Goal: Information Seeking & Learning: Learn about a topic

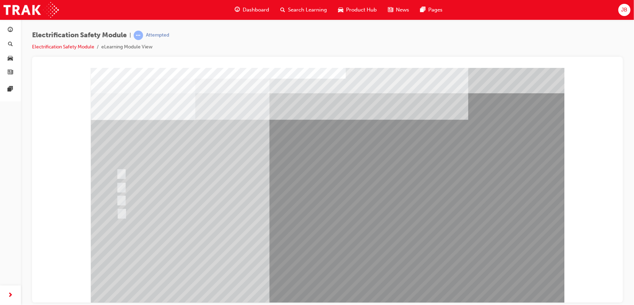
scroll to position [28, 0]
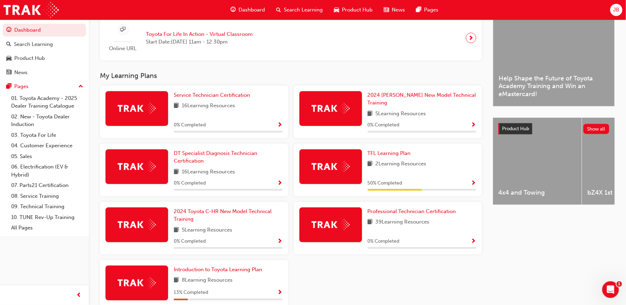
scroll to position [206, 0]
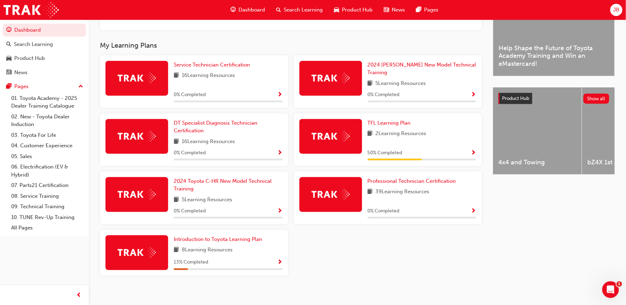
click at [450, 150] on div "50 % Completed" at bounding box center [422, 153] width 109 height 9
click at [344, 131] on img at bounding box center [331, 136] width 38 height 11
click at [387, 120] on span "TFL Learning Plan" at bounding box center [389, 123] width 43 height 6
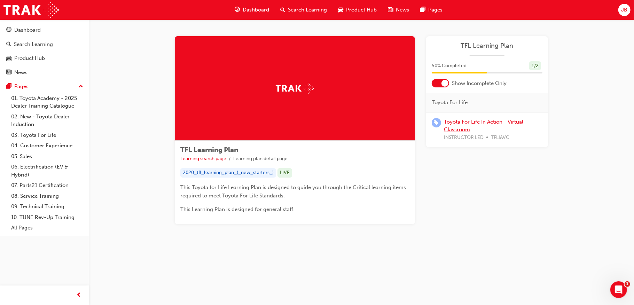
click at [454, 122] on link "Toyota For Life In Action - Virtual Classroom" at bounding box center [483, 126] width 79 height 14
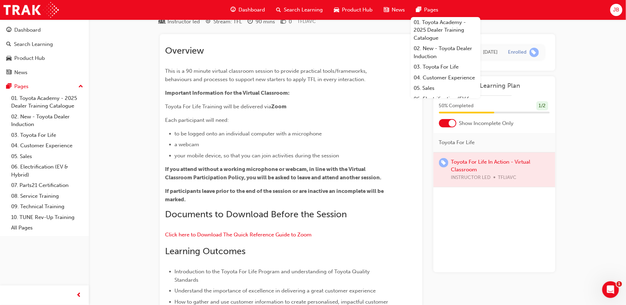
scroll to position [5, 0]
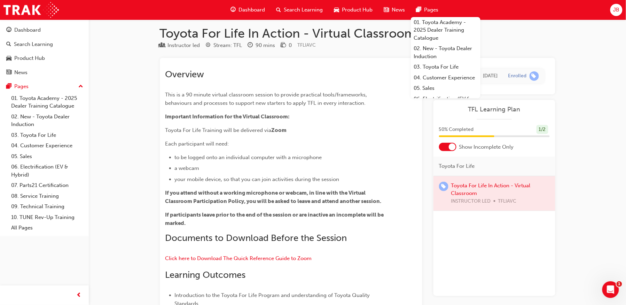
click at [540, 30] on h1 "Toyota For Life In Action - Virtual Classroom" at bounding box center [358, 33] width 396 height 15
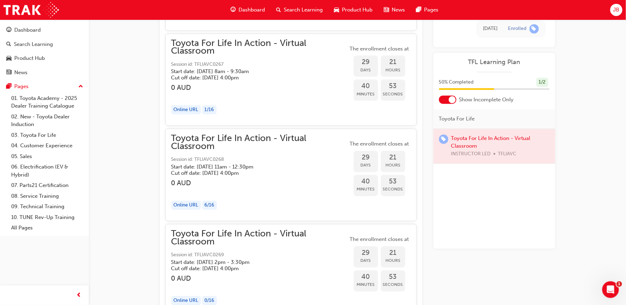
scroll to position [6171, 0]
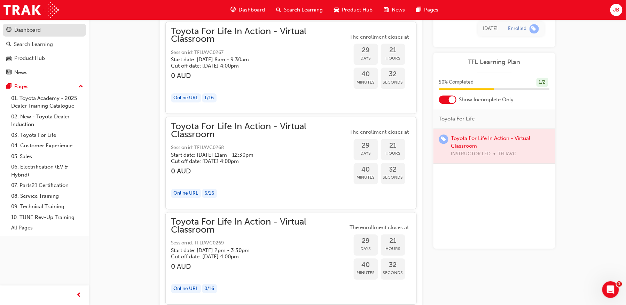
click at [39, 27] on div "Dashboard" at bounding box center [27, 30] width 26 height 8
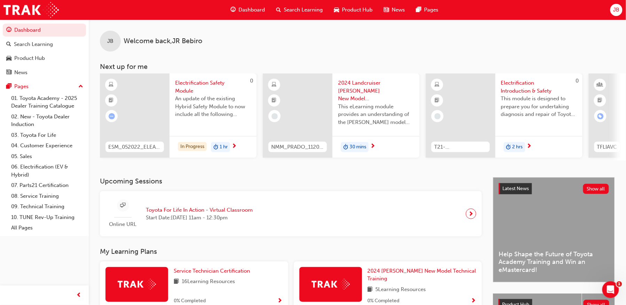
click at [105, 148] on div "ESM_052022_ELEARN" at bounding box center [134, 147] width 58 height 11
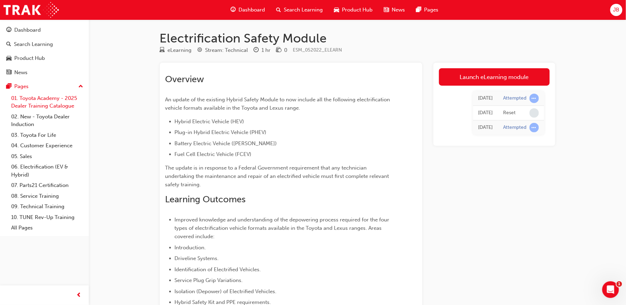
click at [49, 97] on link "01. Toyota Academy - 2025 Dealer Training Catalogue" at bounding box center [47, 102] width 78 height 18
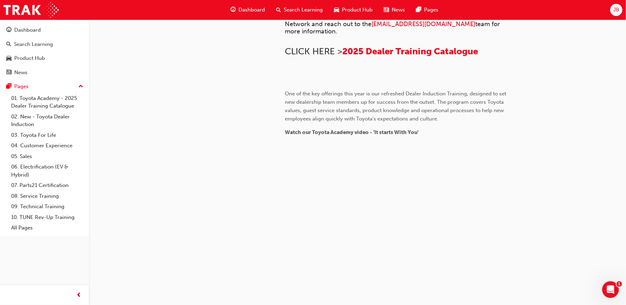
scroll to position [180, 0]
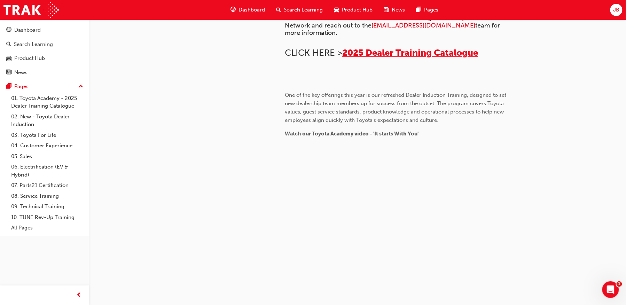
click at [385, 58] on span "2025 Dealer Training Catalogue" at bounding box center [411, 52] width 136 height 11
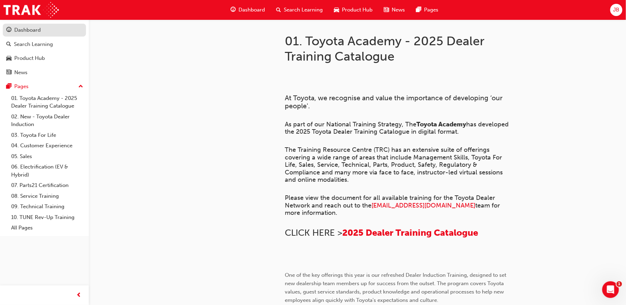
click at [47, 32] on div "Dashboard" at bounding box center [44, 30] width 76 height 9
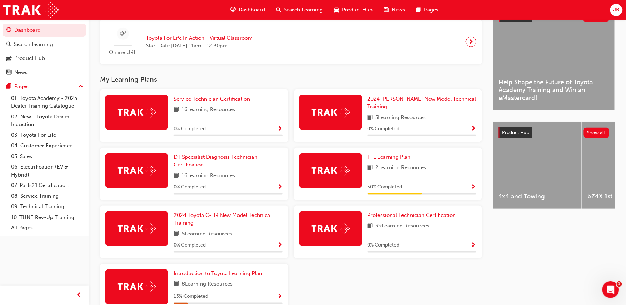
scroll to position [172, 0]
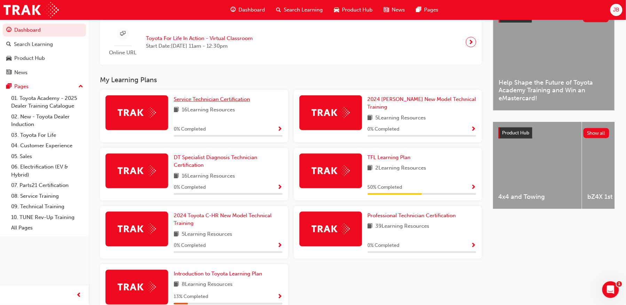
click at [199, 102] on span "Service Technician Certification" at bounding box center [212, 99] width 76 height 6
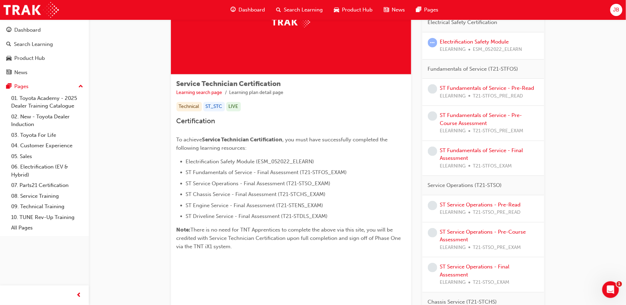
scroll to position [51, 0]
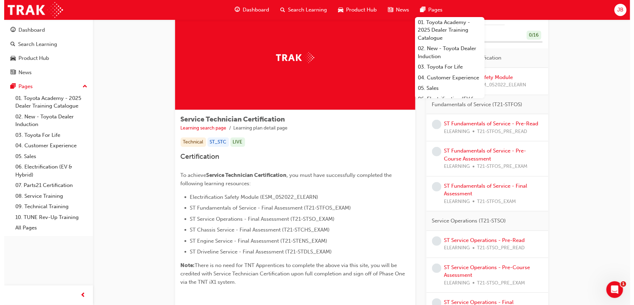
scroll to position [0, 0]
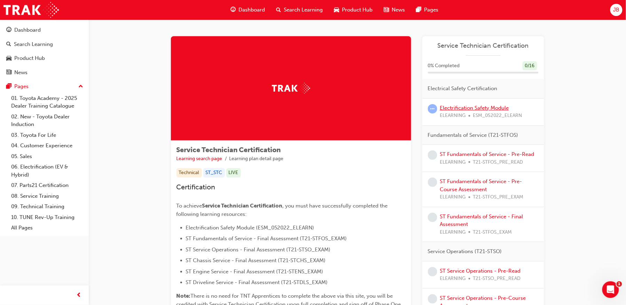
click at [458, 106] on link "Electrification Safety Module" at bounding box center [474, 108] width 69 height 6
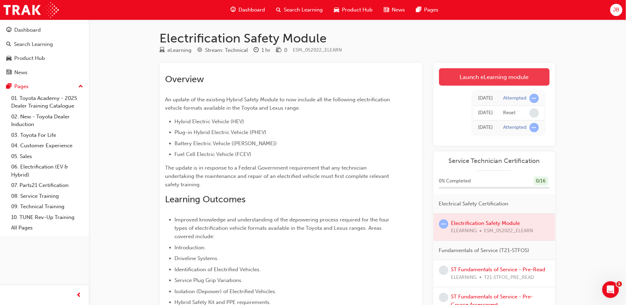
click at [510, 77] on link "Launch eLearning module" at bounding box center [494, 76] width 111 height 17
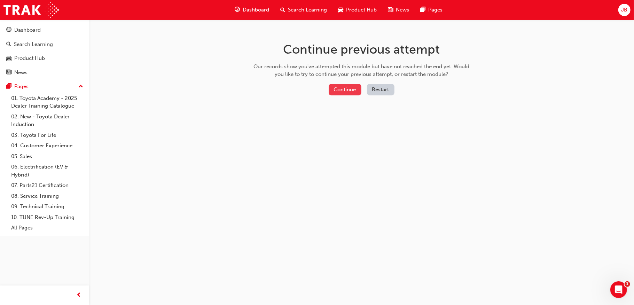
click at [340, 94] on button "Continue" at bounding box center [345, 89] width 33 height 11
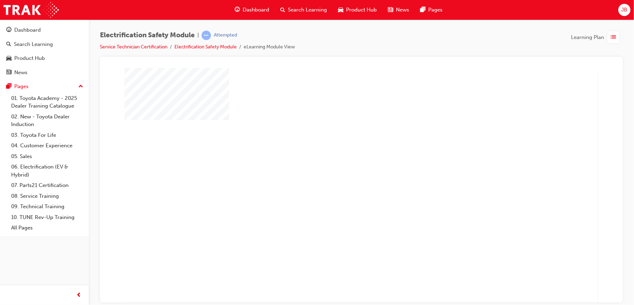
scroll to position [26, 0]
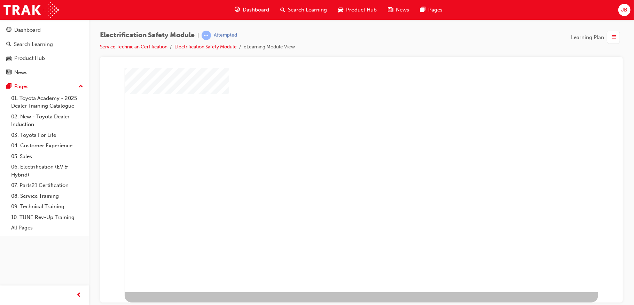
click at [341, 138] on div "play" at bounding box center [341, 138] width 0 height 0
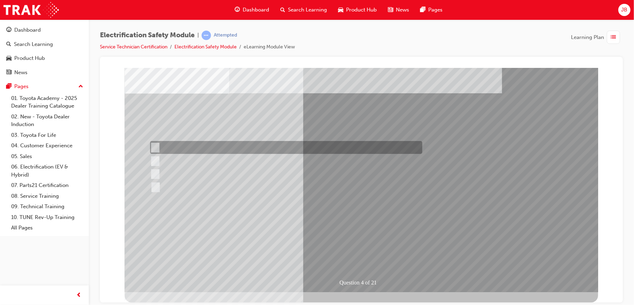
scroll to position [0, 0]
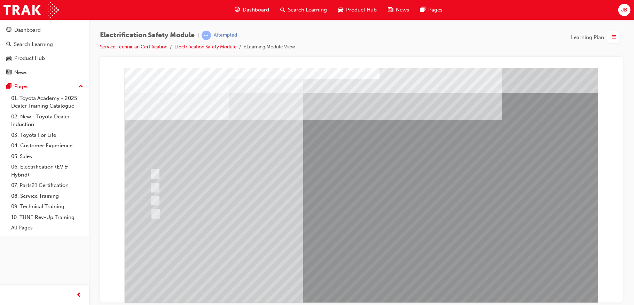
click at [610, 42] on div "button" at bounding box center [613, 37] width 13 height 13
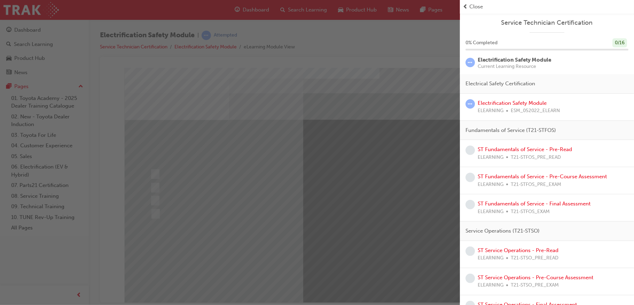
click at [432, 52] on div "button" at bounding box center [230, 152] width 460 height 305
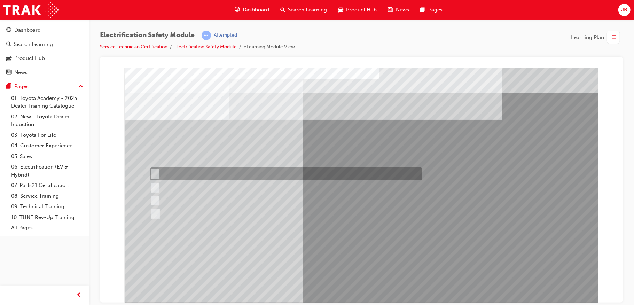
click at [154, 174] on input "Special exterior colours" at bounding box center [153, 174] width 8 height 8
checkbox input "true"
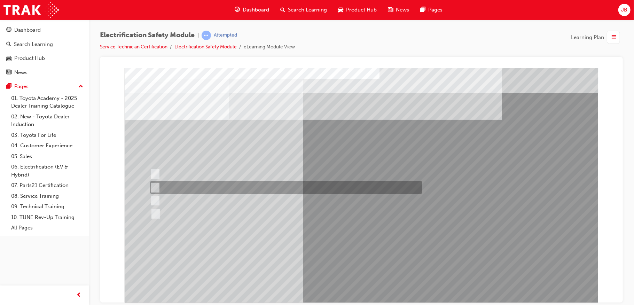
click at [163, 183] on div at bounding box center [284, 187] width 272 height 13
checkbox input "true"
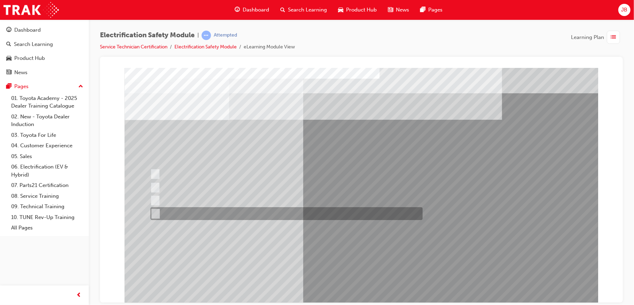
click at [153, 211] on input "Charge ports or H2 Filler Port in place of a Fuel Filler." at bounding box center [154, 214] width 8 height 8
checkbox input "true"
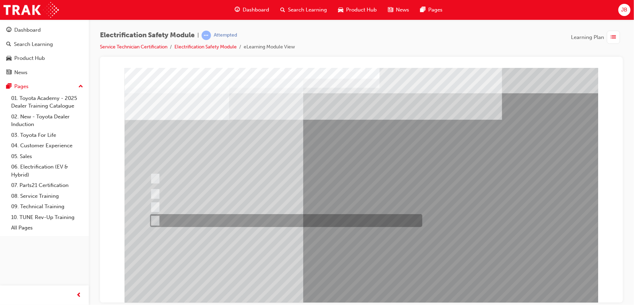
click at [157, 219] on div at bounding box center [284, 220] width 272 height 13
checkbox input "true"
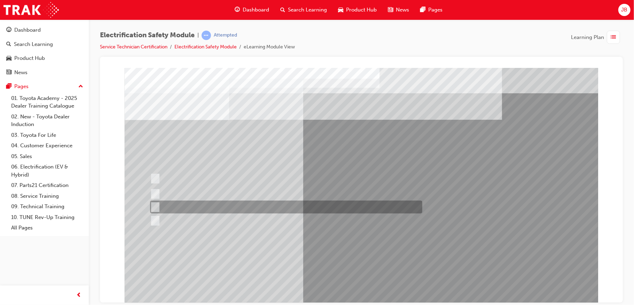
click at [154, 206] on input "Vehicle Motive Force selection types illuminated e.g. (EV/HV)." at bounding box center [153, 207] width 8 height 8
checkbox input "true"
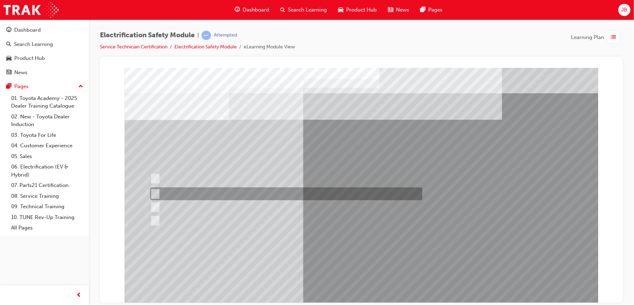
click at [156, 193] on input "The Main Display will show the power flow for the driveline." at bounding box center [153, 194] width 8 height 8
checkbox input "true"
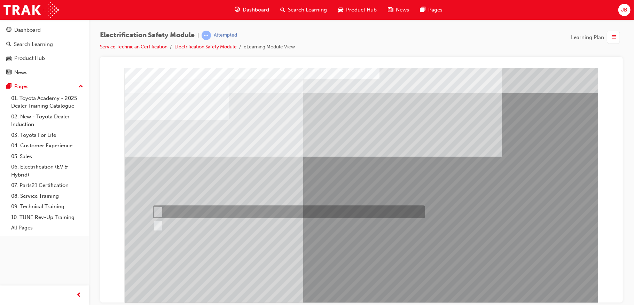
click at [158, 210] on input "True" at bounding box center [156, 212] width 8 height 8
radio input "true"
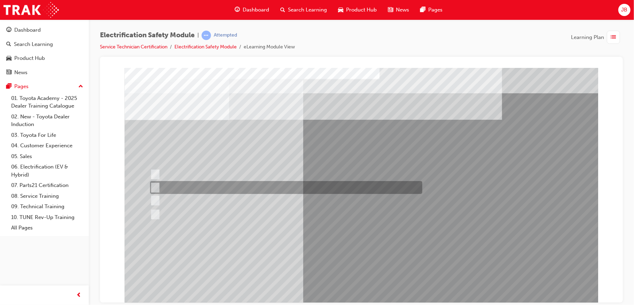
click at [168, 182] on div at bounding box center [284, 187] width 272 height 13
radio input "true"
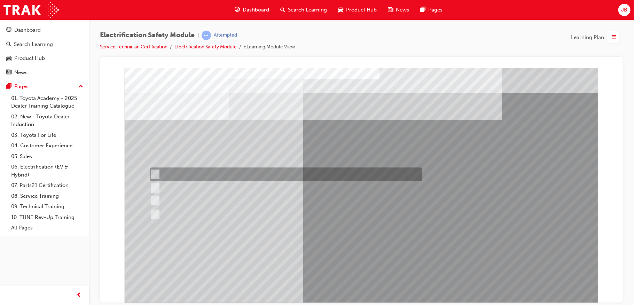
click at [153, 174] on input "Working on the High Voltage System." at bounding box center [154, 175] width 8 height 8
radio input "true"
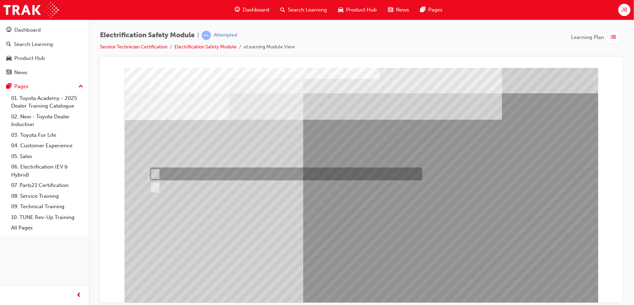
click at [249, 174] on div at bounding box center [284, 173] width 272 height 13
radio input "true"
click at [249, 174] on div at bounding box center [284, 173] width 272 height 13
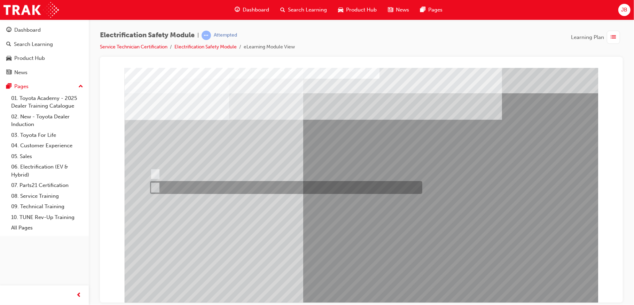
click at [160, 190] on div at bounding box center [284, 187] width 272 height 13
radio input "true"
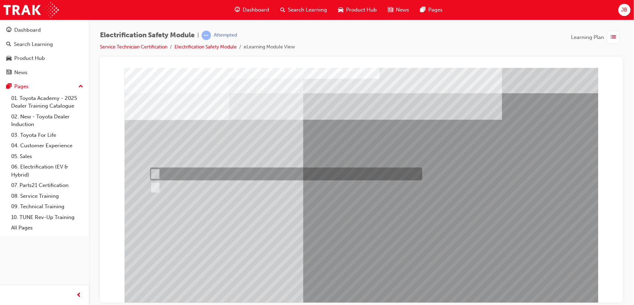
click at [154, 170] on input "True" at bounding box center [154, 174] width 8 height 8
radio input "true"
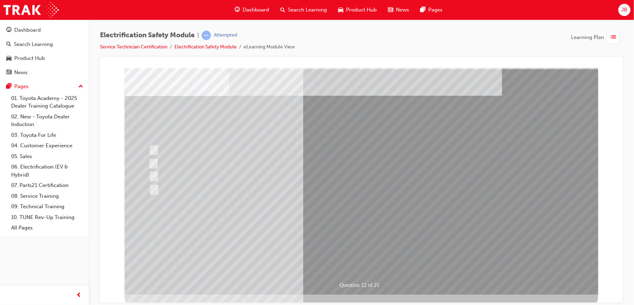
scroll to position [26, 0]
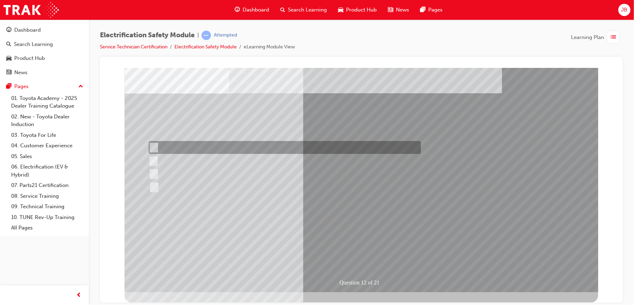
click at [186, 150] on div at bounding box center [283, 147] width 272 height 13
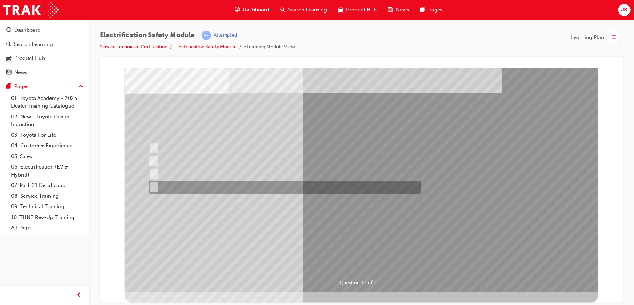
click at [266, 186] on div at bounding box center [283, 187] width 272 height 13
radio input "false"
radio input "true"
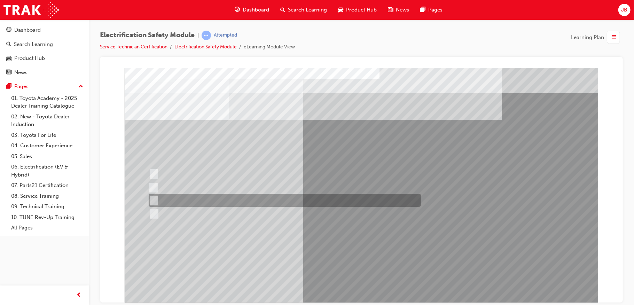
click at [245, 197] on div at bounding box center [283, 200] width 272 height 13
radio input "true"
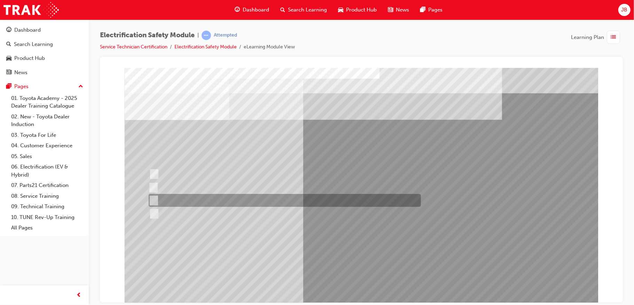
click at [189, 205] on div at bounding box center [283, 200] width 272 height 13
radio input "true"
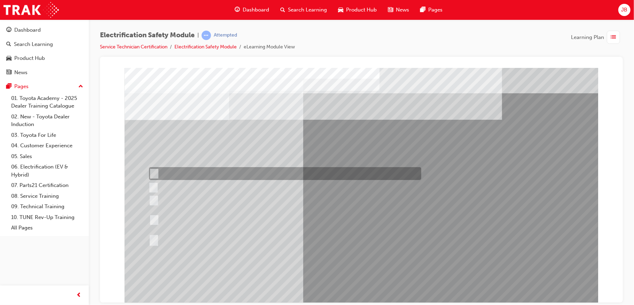
click at [252, 171] on div at bounding box center [283, 173] width 272 height 13
radio input "true"
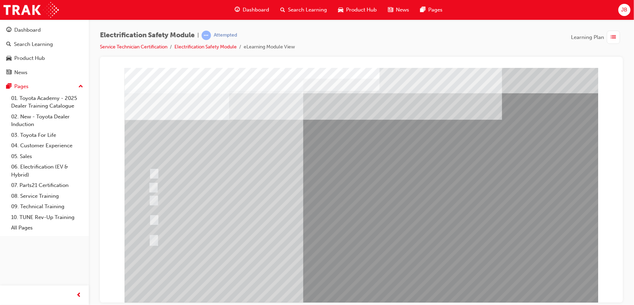
click at [158, 183] on div at bounding box center [282, 187] width 272 height 13
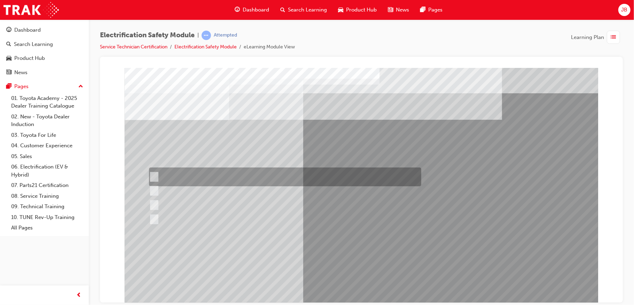
click at [188, 173] on div at bounding box center [283, 176] width 272 height 19
radio input "true"
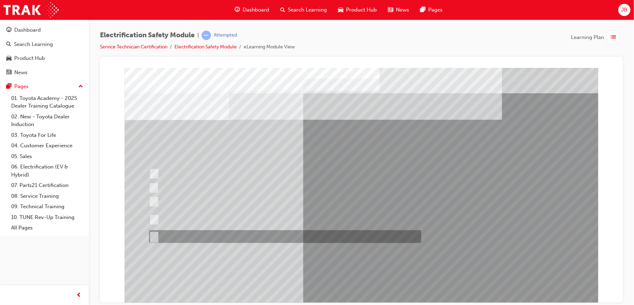
click at [179, 237] on div at bounding box center [283, 236] width 272 height 13
radio input "true"
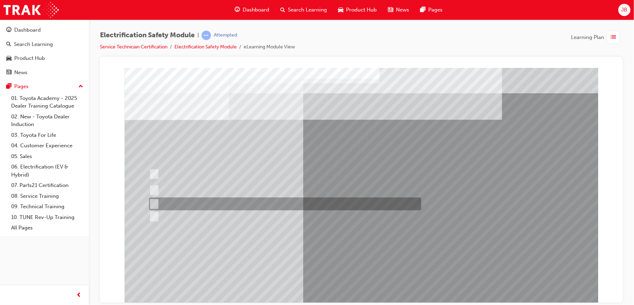
click at [187, 205] on div at bounding box center [283, 203] width 272 height 13
radio input "true"
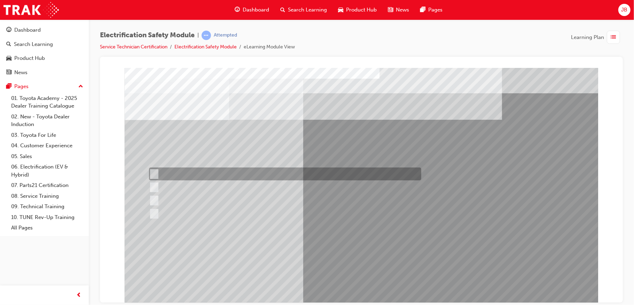
click at [214, 174] on div at bounding box center [283, 173] width 272 height 13
radio input "true"
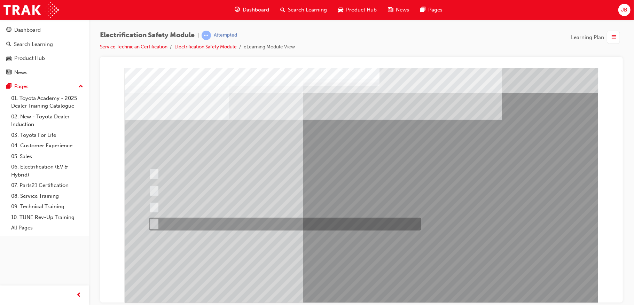
click at [210, 228] on div at bounding box center [283, 224] width 272 height 13
radio input "true"
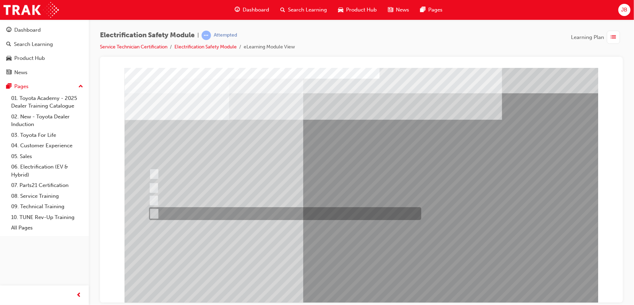
click at [233, 216] on div at bounding box center [283, 213] width 272 height 13
radio input "true"
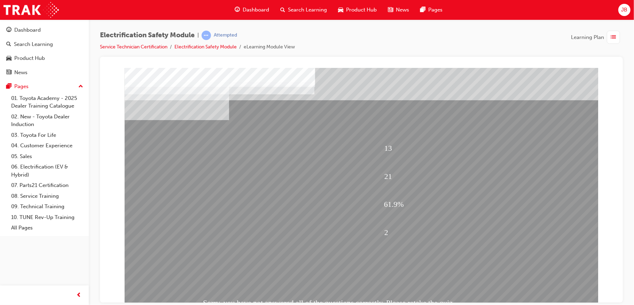
scroll to position [26, 0]
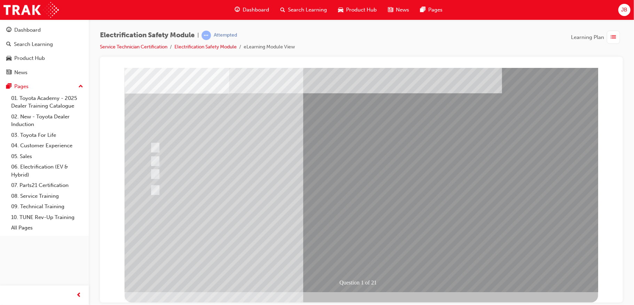
scroll to position [0, 0]
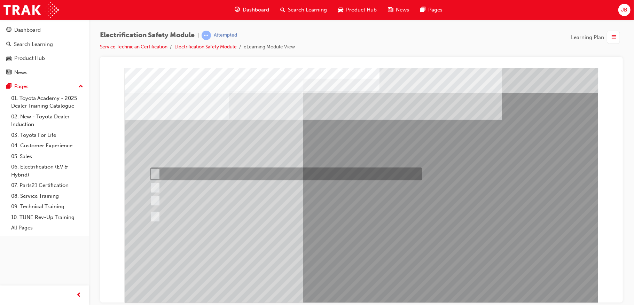
click at [160, 170] on div at bounding box center [284, 173] width 272 height 13
radio input "true"
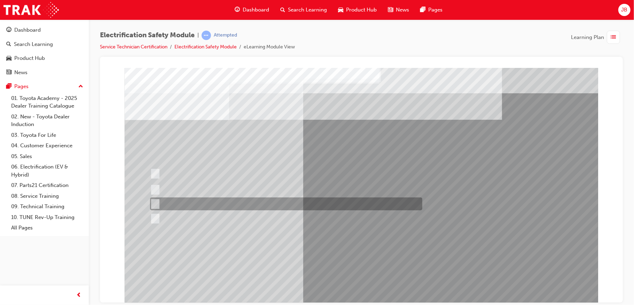
click at [156, 205] on input "The Hybrid only uses a petrol engine." at bounding box center [154, 204] width 8 height 8
radio input "true"
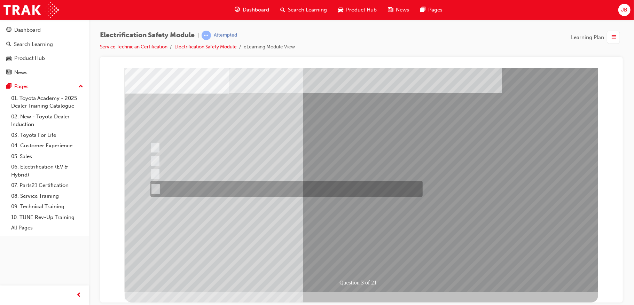
click at [163, 187] on div at bounding box center [284, 189] width 272 height 16
radio input "true"
